Goal: Task Accomplishment & Management: Use online tool/utility

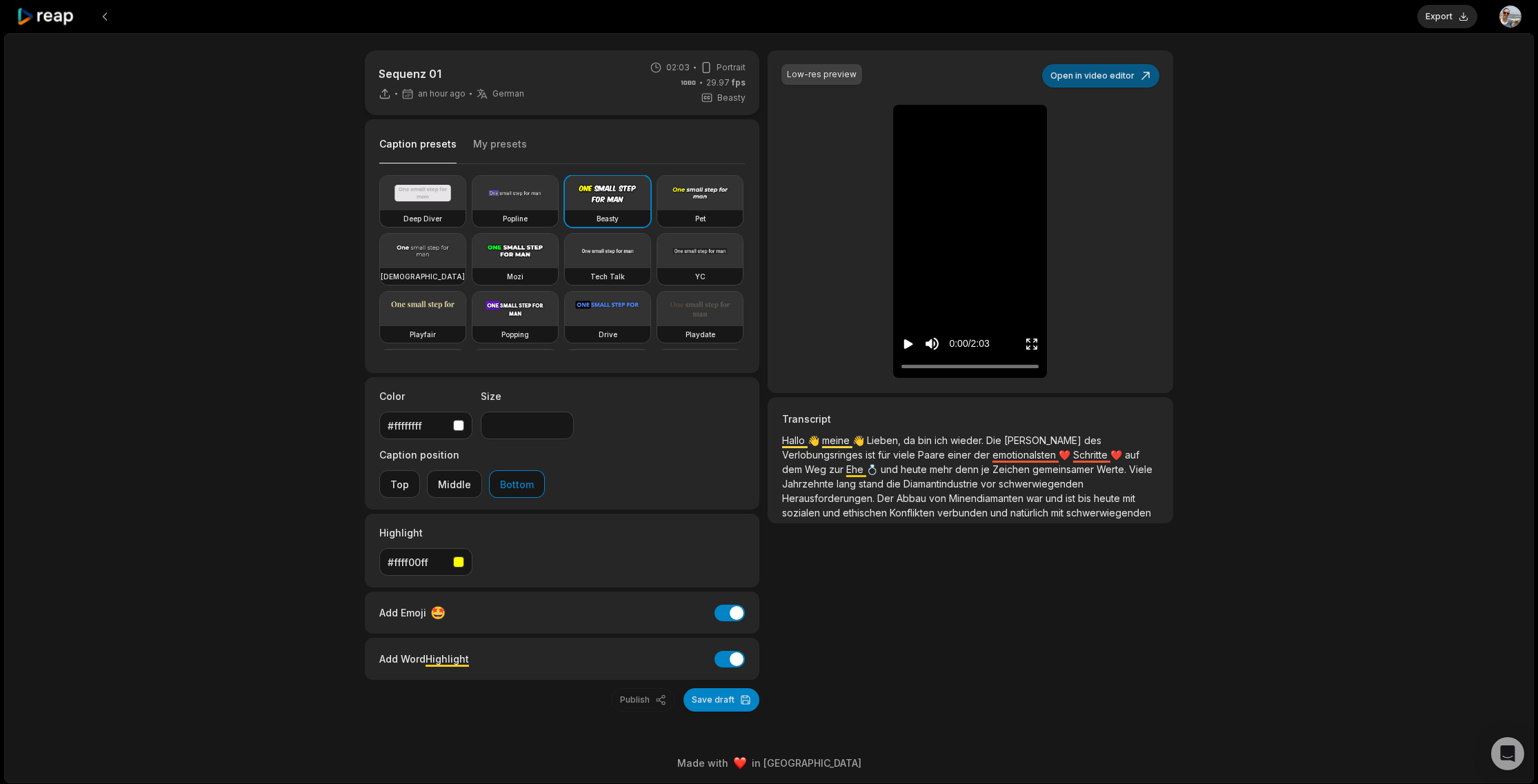
click at [1102, 84] on button "Open in video editor" at bounding box center [1100, 76] width 118 height 23
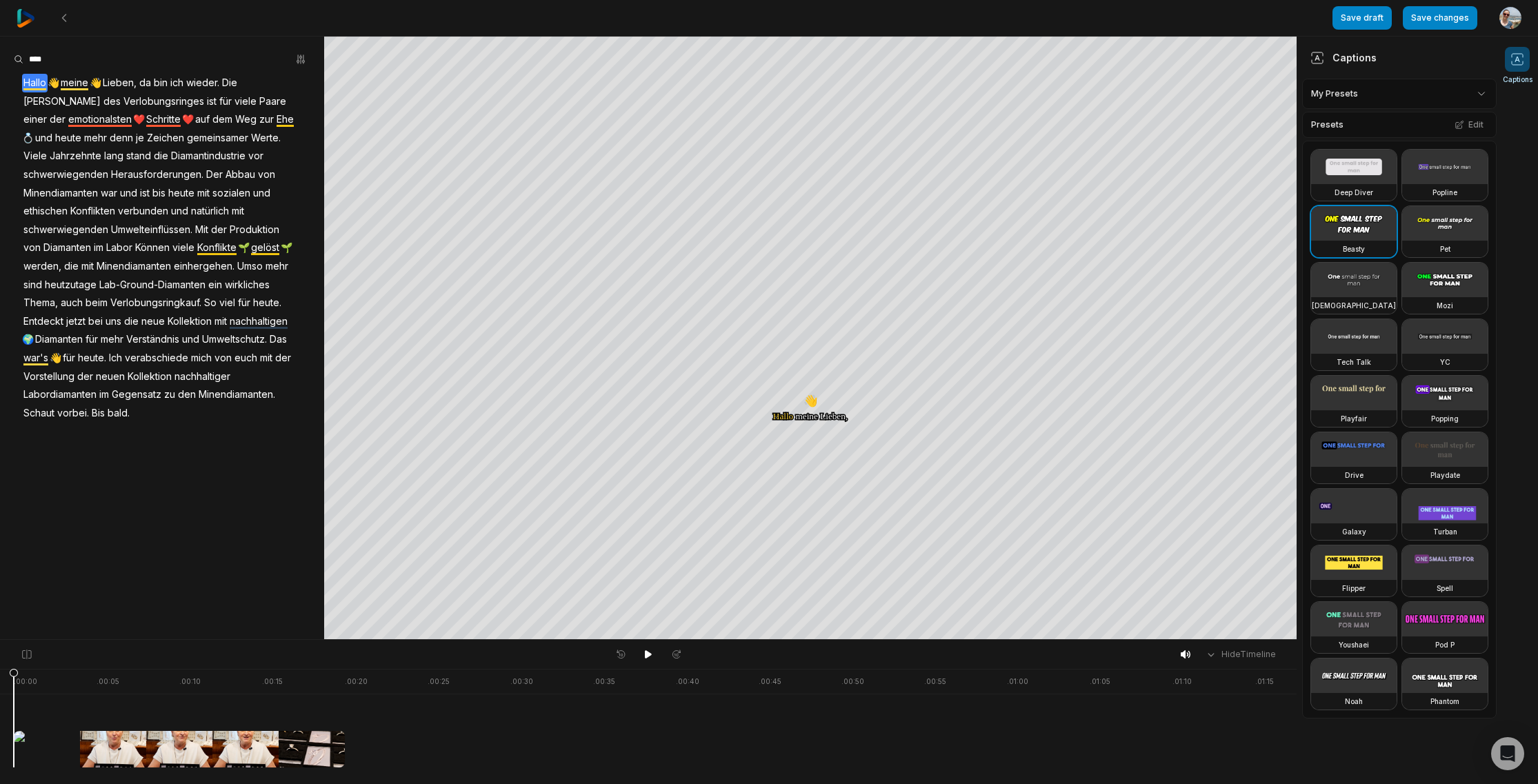
click at [133, 110] on span "emotionalsten" at bounding box center [100, 119] width 66 height 18
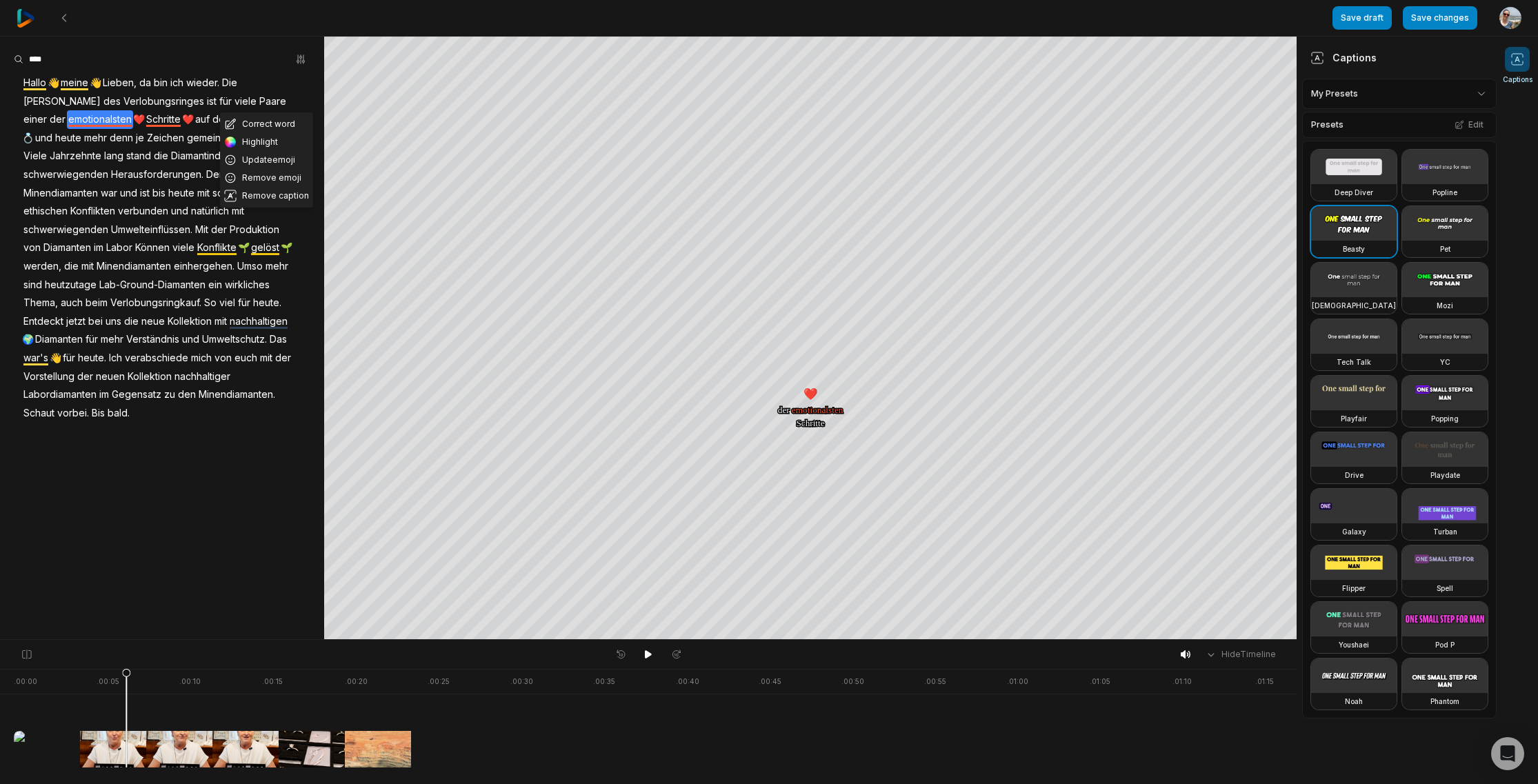
click at [202, 58] on div at bounding box center [161, 58] width 297 height 20
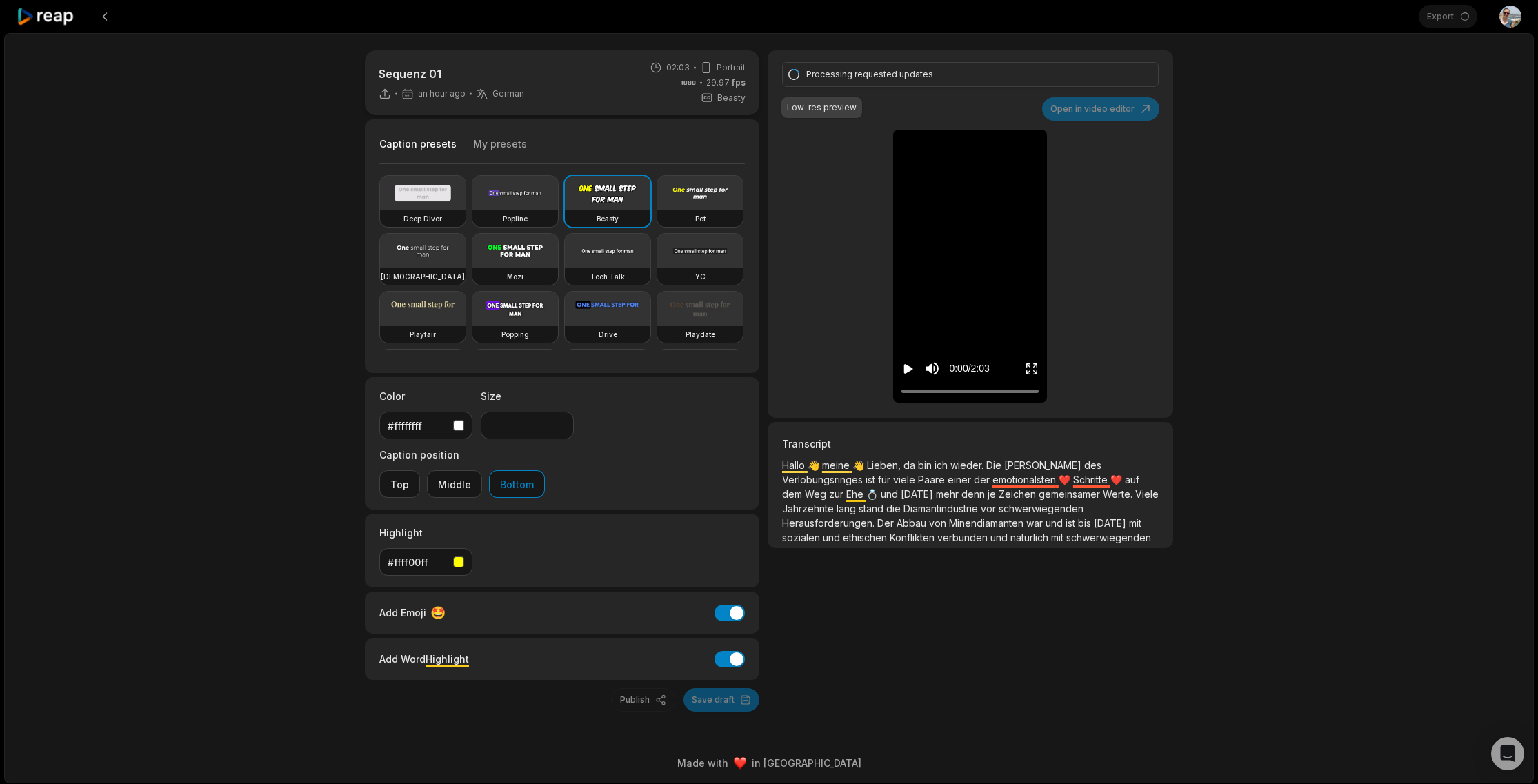
click at [500, 148] on button "My presets" at bounding box center [499, 150] width 54 height 26
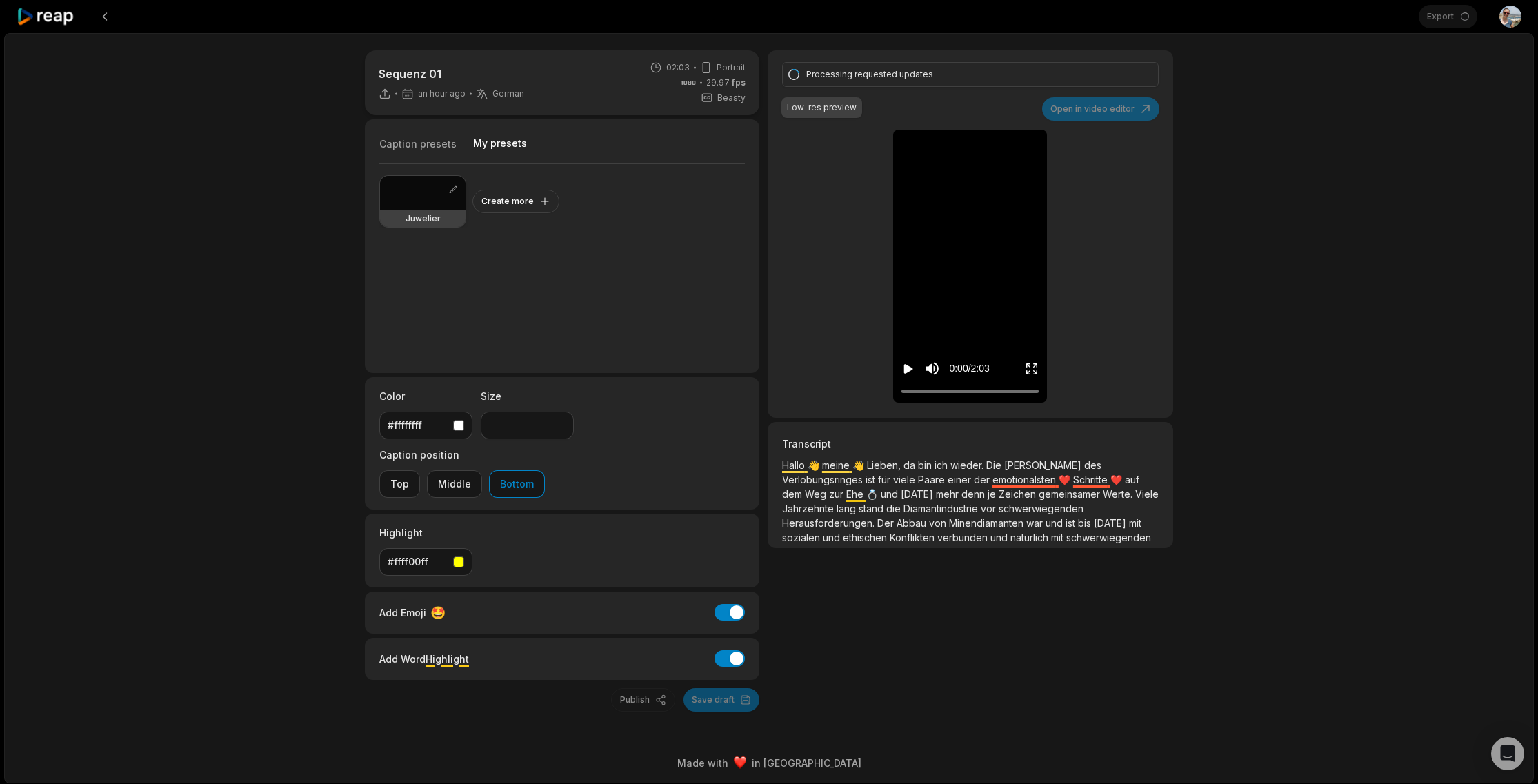
click at [428, 202] on div at bounding box center [423, 193] width 86 height 34
click at [907, 369] on icon "Play video" at bounding box center [909, 369] width 9 height 10
click at [907, 369] on icon "Pause video" at bounding box center [909, 369] width 14 height 14
click at [1049, 76] on div "Processing requested updates" at bounding box center [968, 74] width 324 height 13
click at [1226, 82] on div "Sequenz 01 an hour ago German de 02:03 Portrait 29.97 fps Beasty Caption preset…" at bounding box center [769, 408] width 1530 height 750
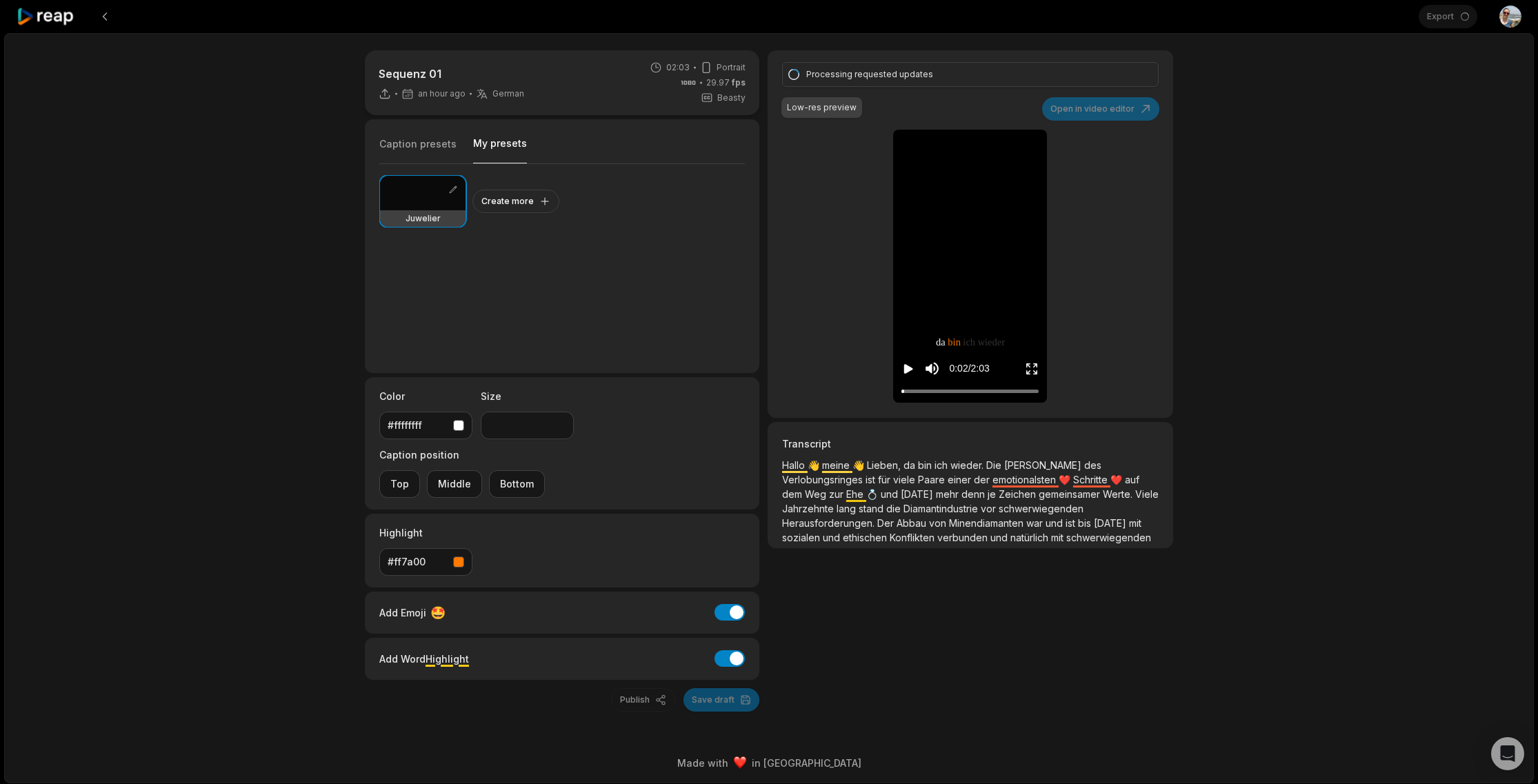
type input "**"
click at [1454, 22] on div "Export Open user menu" at bounding box center [1470, 17] width 103 height 33
click at [1241, 315] on div "Sequenz 01 2 hours ago German de 02:03 Portrait 29.97 fps Beasty Caption preset…" at bounding box center [769, 408] width 1530 height 750
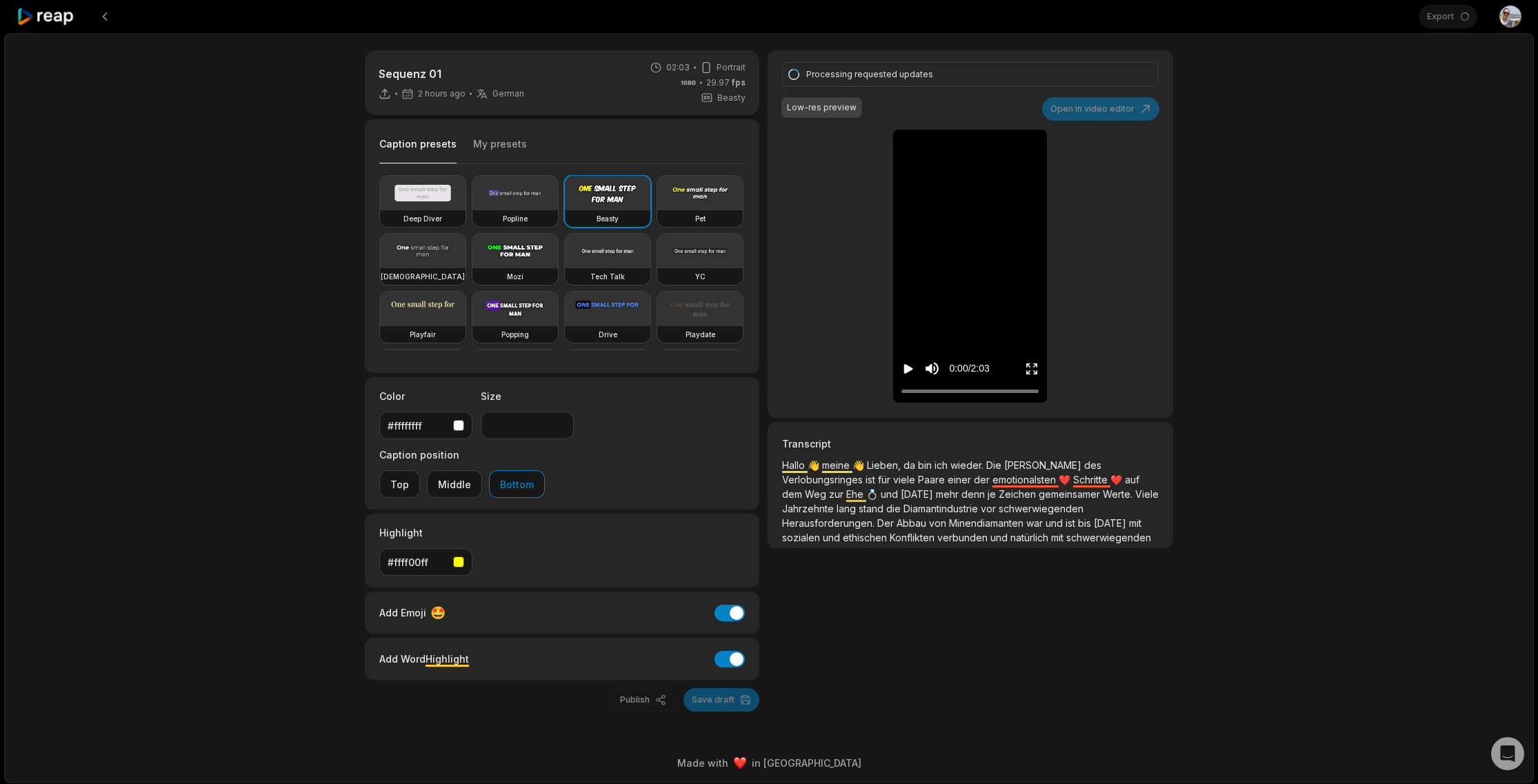
click at [964, 72] on div "Processing requested updates" at bounding box center [968, 74] width 324 height 13
click at [1279, 88] on div "Sequenz 01 2 hours ago German de 02:03 Portrait 29.97 fps Beasty Caption preset…" at bounding box center [769, 408] width 1530 height 750
click at [1431, 19] on div "Export Open user menu" at bounding box center [1470, 17] width 103 height 33
click at [1402, 60] on div "Sequenz 01 2 hours ago German de 02:03 Portrait 29.97 fps Beasty Caption preset…" at bounding box center [769, 408] width 1530 height 750
click at [1243, 219] on div "Sequenz 01 2 hours ago German de 02:03 Portrait 29.97 fps Beasty Caption preset…" at bounding box center [769, 408] width 1530 height 750
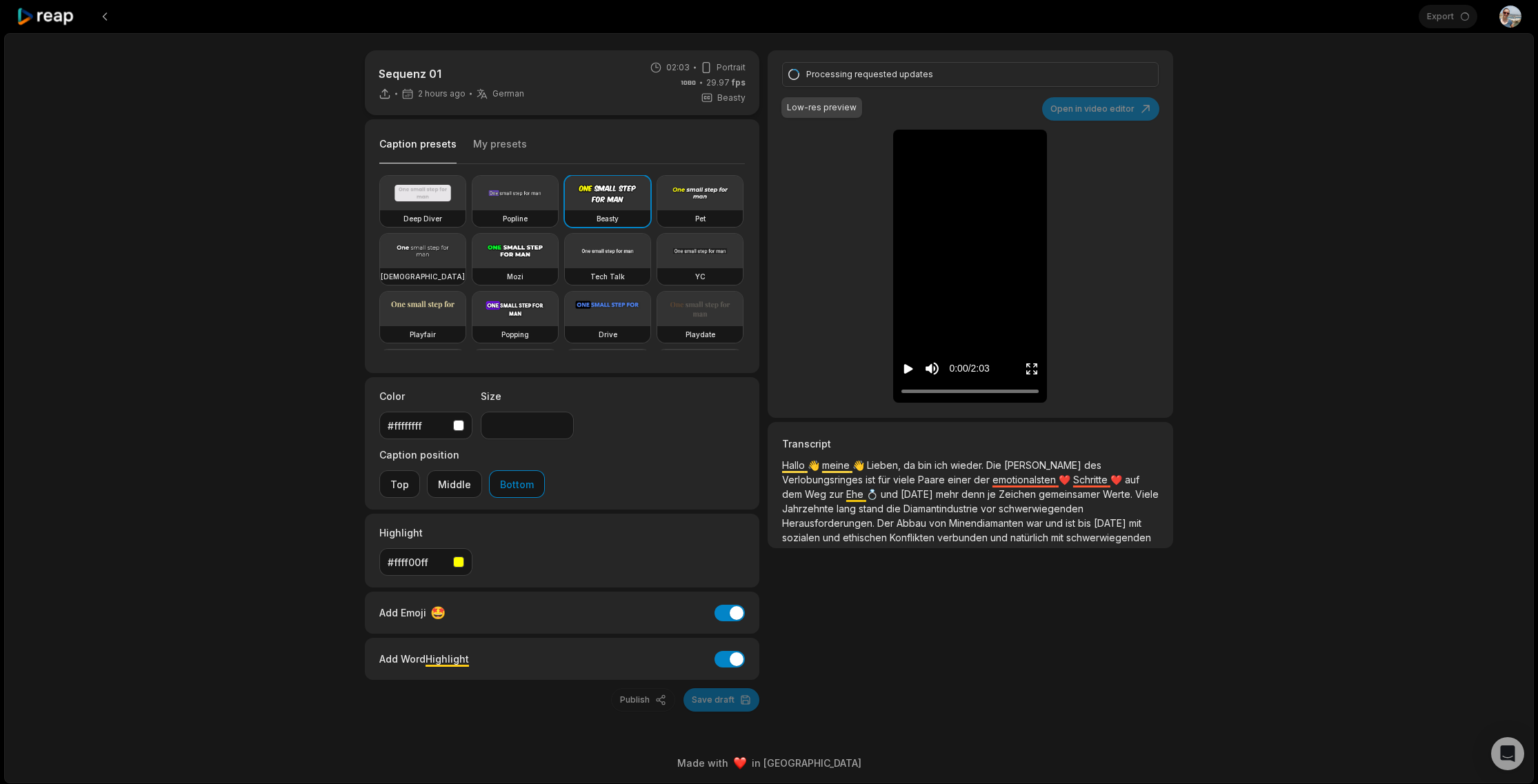
click at [1432, 18] on div "Export Open user menu" at bounding box center [1470, 17] width 103 height 33
click at [1348, 143] on div "Sequenz 01 2 hours ago German de 02:03 Portrait 29.97 fps Beasty Caption preset…" at bounding box center [769, 408] width 1530 height 750
click at [1271, 244] on div "Sequenz 01 2 hours ago German de 02:03 Portrait 29.97 fps Beasty Caption preset…" at bounding box center [769, 408] width 1530 height 750
click at [1306, 87] on div "Sequenz 01 2 hours ago German de 02:03 Portrait 29.97 fps Beasty Caption preset…" at bounding box center [769, 408] width 1530 height 750
click at [1447, 22] on div "Export Open user menu" at bounding box center [1470, 17] width 103 height 33
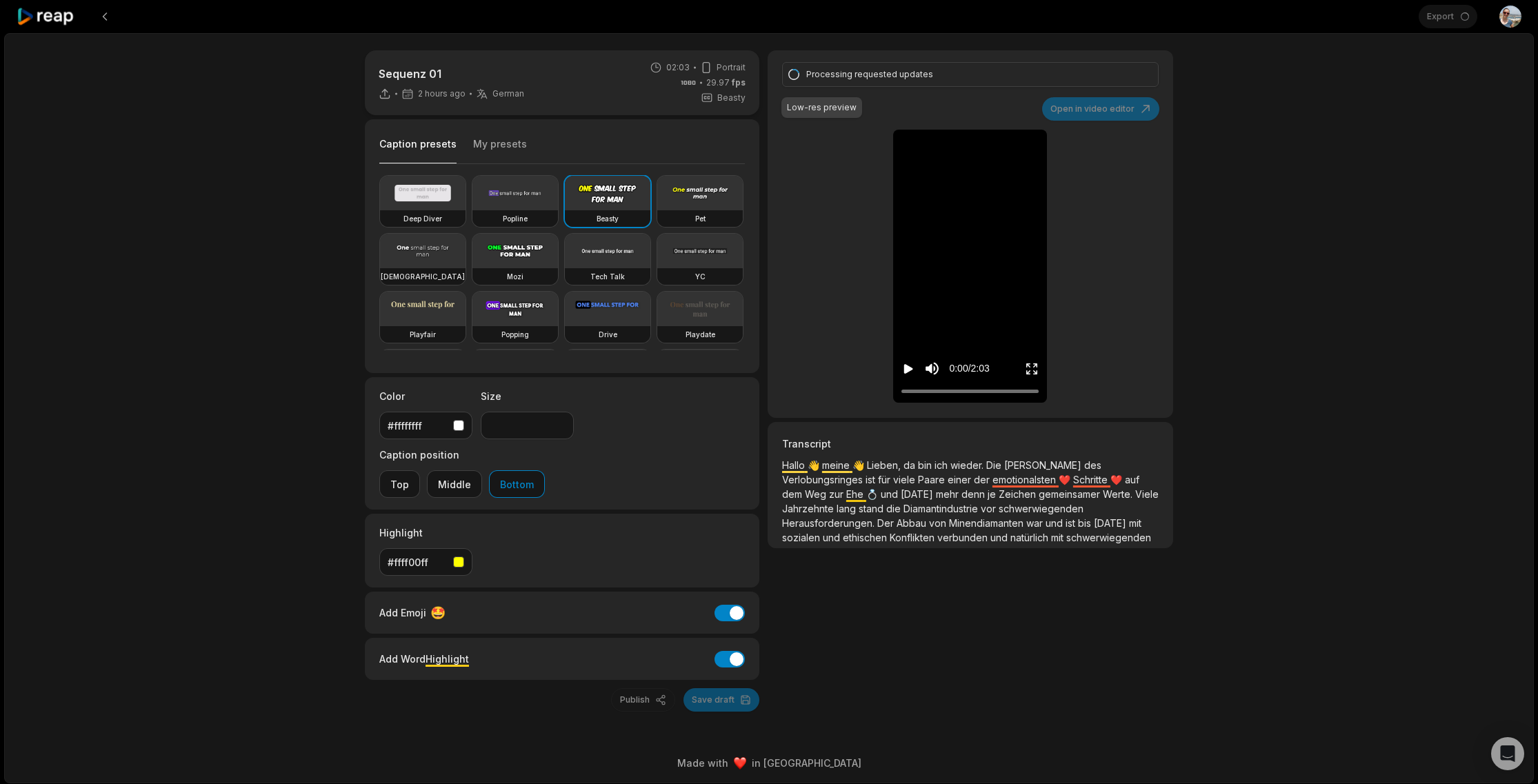
click at [1362, 18] on div at bounding box center [717, 17] width 1402 height 33
click at [1346, 51] on div "Sequenz 01 2 hours ago German de 02:03 Portrait 29.97 fps Beasty Caption preset…" at bounding box center [769, 408] width 1530 height 750
click at [511, 144] on button "My presets" at bounding box center [499, 150] width 54 height 26
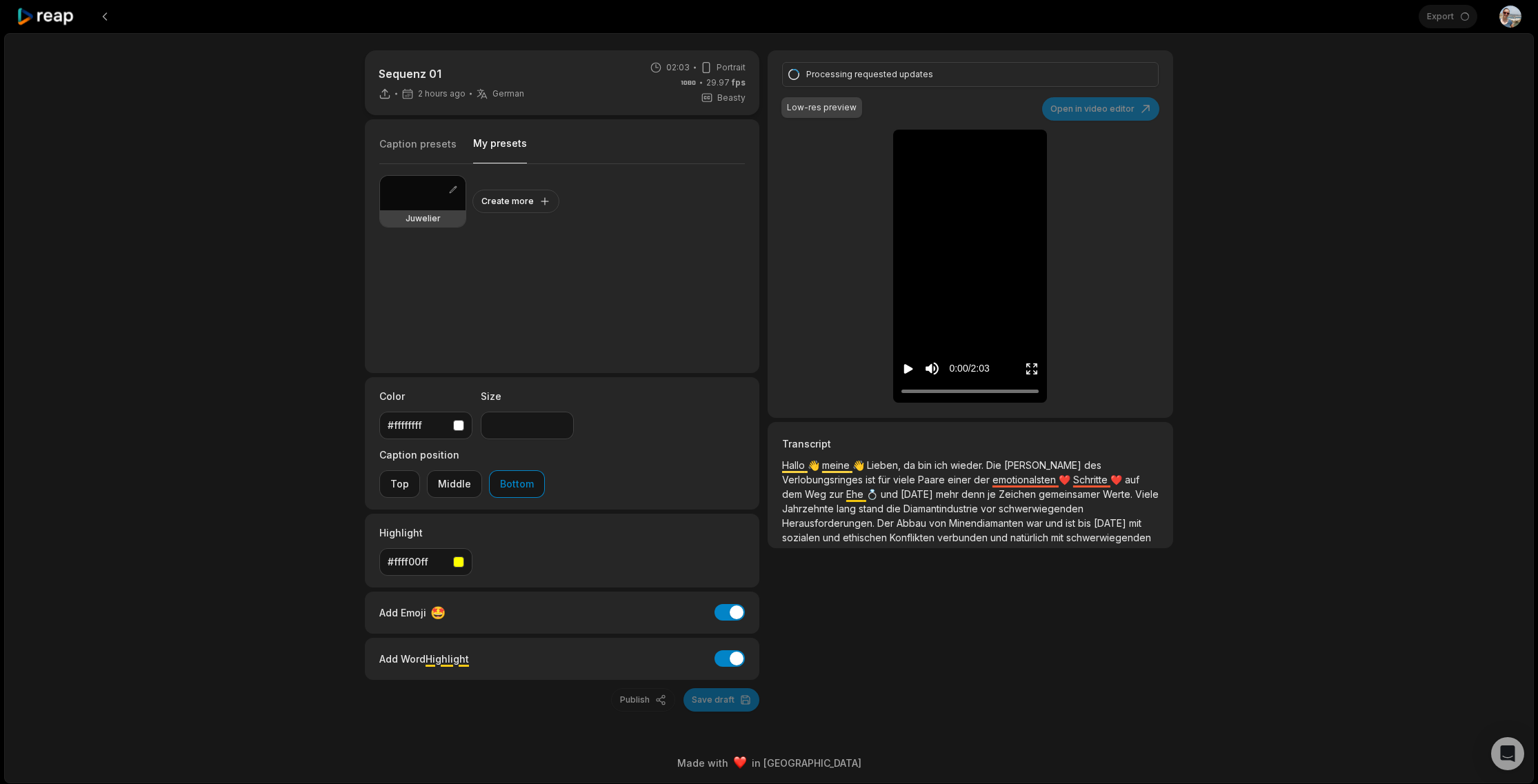
click at [1448, 27] on div "Export Open user menu" at bounding box center [1470, 17] width 103 height 33
click at [1449, 20] on div "Export Open user menu" at bounding box center [1470, 17] width 103 height 33
click at [1451, 18] on div "Export Open user menu" at bounding box center [1470, 17] width 103 height 33
click at [1371, 18] on div at bounding box center [717, 17] width 1402 height 33
click at [1383, 52] on div "Sequenz 01 2 hours ago German de 02:03 Portrait 29.97 fps Beasty Caption preset…" at bounding box center [769, 408] width 1530 height 750
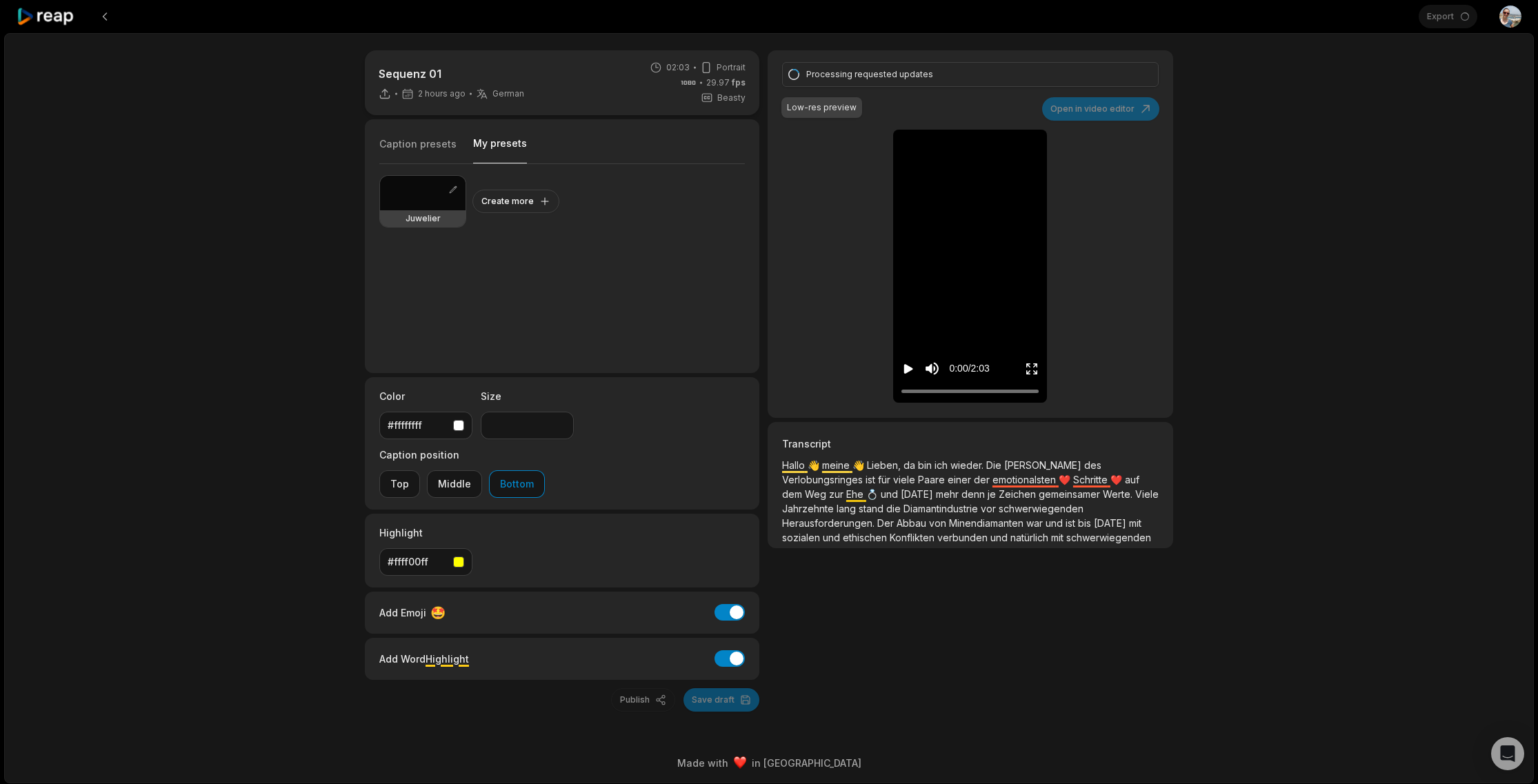
click at [1426, 18] on div "Export Open user menu" at bounding box center [1470, 17] width 103 height 33
